Goal: Find contact information: Obtain details needed to contact an individual or organization

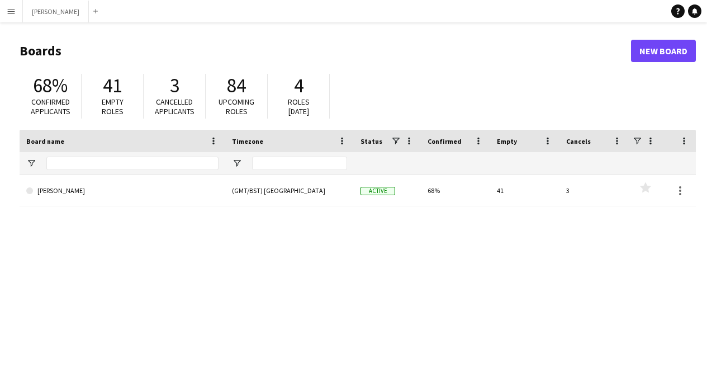
click at [13, 16] on button "Menu" at bounding box center [11, 11] width 22 height 22
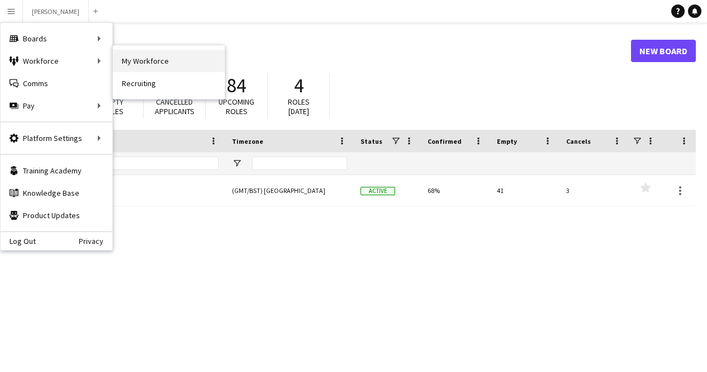
click at [141, 62] on link "My Workforce" at bounding box center [169, 61] width 112 height 22
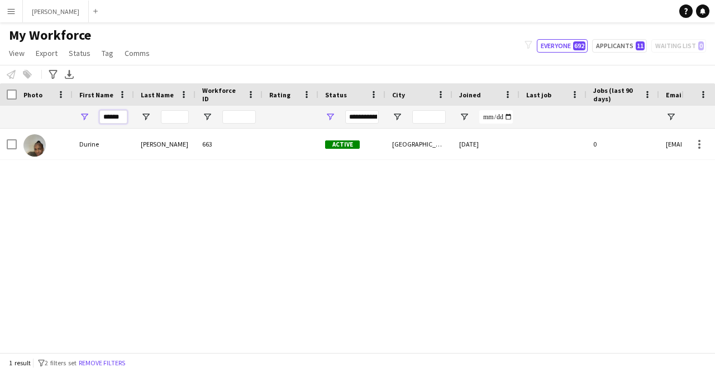
drag, startPoint x: 125, startPoint y: 116, endPoint x: 0, endPoint y: 105, distance: 125.2
click at [0, 105] on div "Workforce Details Photo First Name" at bounding box center [606, 105] width 1212 height 45
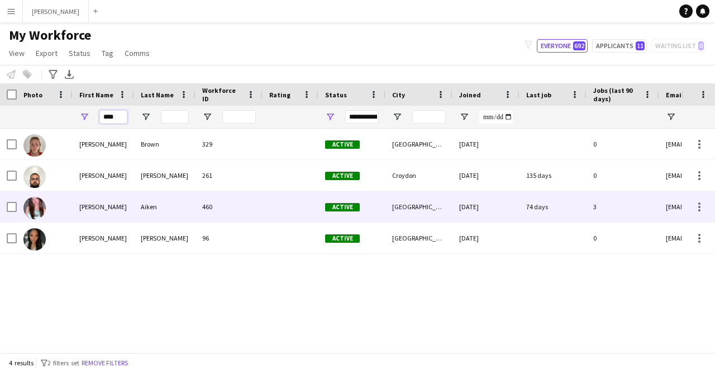
type input "****"
click at [115, 212] on div "[PERSON_NAME]" at bounding box center [103, 206] width 61 height 31
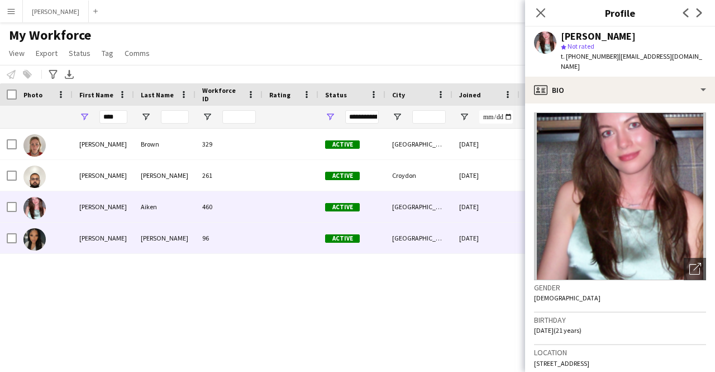
click at [101, 234] on div "[PERSON_NAME]" at bounding box center [103, 237] width 61 height 31
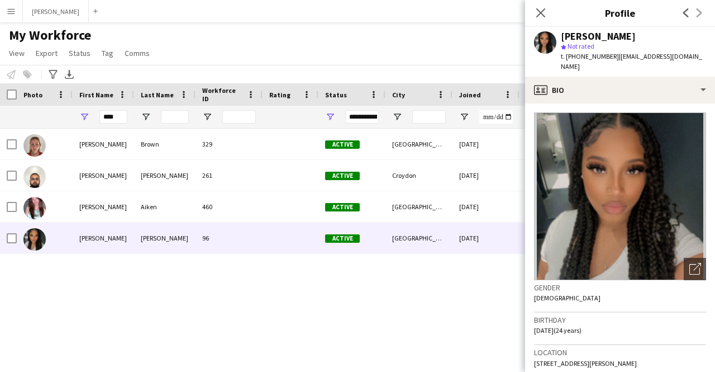
click at [600, 172] on img at bounding box center [620, 196] width 172 height 168
click at [694, 263] on icon at bounding box center [698, 267] width 8 height 8
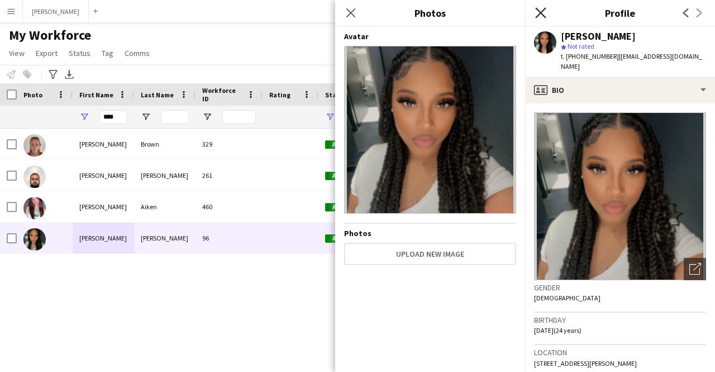
click at [540, 10] on icon "Close pop-in" at bounding box center [540, 12] width 11 height 11
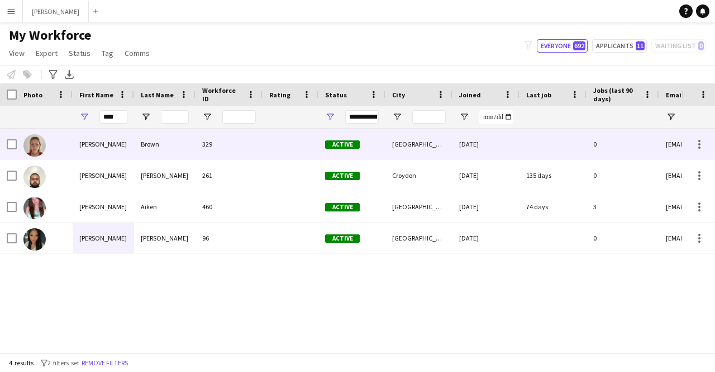
click at [112, 149] on div "[PERSON_NAME]" at bounding box center [103, 144] width 61 height 31
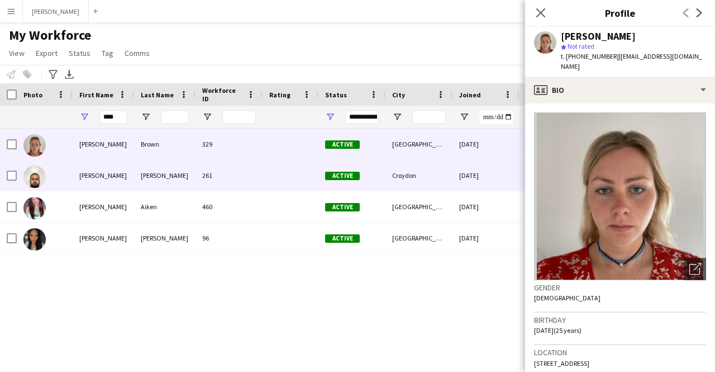
click at [112, 170] on div "[PERSON_NAME]" at bounding box center [103, 175] width 61 height 31
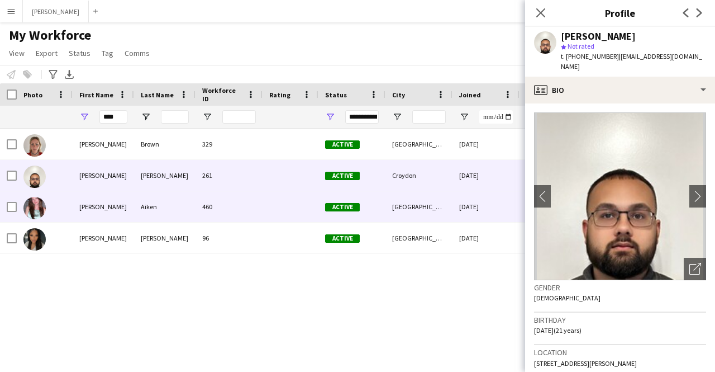
click at [116, 197] on div "[PERSON_NAME]" at bounding box center [103, 206] width 61 height 31
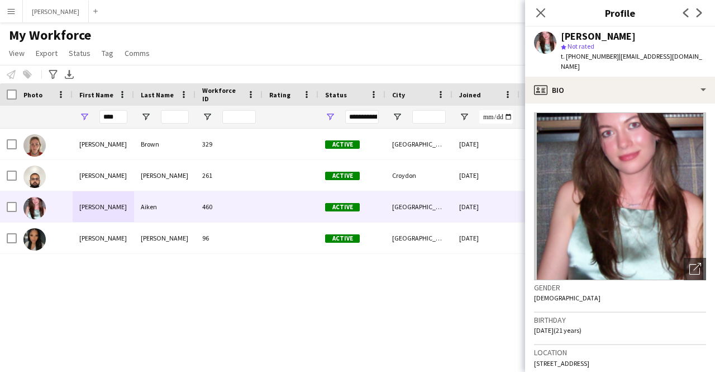
drag, startPoint x: 612, startPoint y: 58, endPoint x: 565, endPoint y: 61, distance: 47.1
click at [565, 61] on div "t. [PHONE_NUMBER] | [EMAIL_ADDRESS][DOMAIN_NAME]" at bounding box center [633, 61] width 145 height 20
copy div "[PHONE_NUMBER] |"
